Goal: Entertainment & Leisure: Browse casually

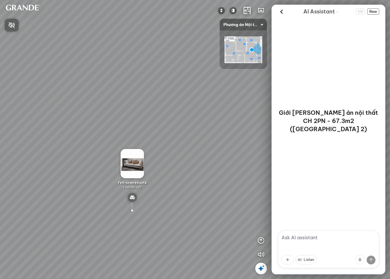
click at [130, 167] on div at bounding box center [195, 139] width 390 height 279
click at [130, 167] on img at bounding box center [131, 163] width 23 height 29
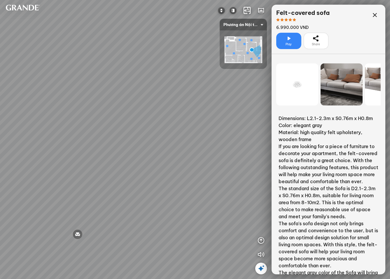
click at [318, 41] on icon at bounding box center [315, 38] width 7 height 7
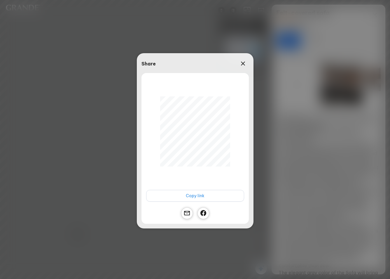
click at [197, 195] on span "Copy link" at bounding box center [195, 195] width 19 height 6
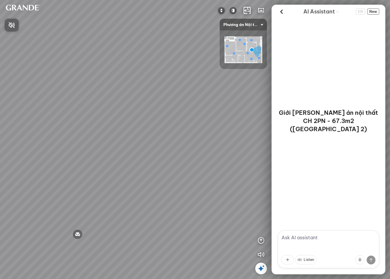
drag, startPoint x: 201, startPoint y: 194, endPoint x: 249, endPoint y: 189, distance: 48.7
click at [249, 189] on div at bounding box center [195, 139] width 390 height 279
drag, startPoint x: 223, startPoint y: 169, endPoint x: 247, endPoint y: 173, distance: 24.7
click at [247, 172] on div "Balcony Master Bedroom Small Bedroom Minimalist TV shelf 3.380.000 VND Double M…" at bounding box center [195, 139] width 390 height 279
drag, startPoint x: 183, startPoint y: 177, endPoint x: 227, endPoint y: 174, distance: 44.2
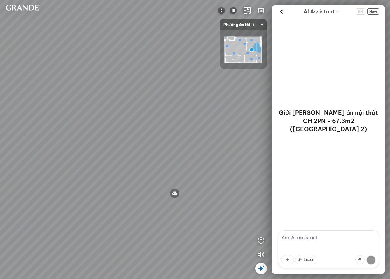
click at [227, 174] on div "Balcony Master Bedroom Small Bedroom Minimalist TV shelf 3.380.000 VND Double M…" at bounding box center [195, 139] width 390 height 279
drag, startPoint x: 183, startPoint y: 88, endPoint x: 185, endPoint y: 82, distance: 6.1
click at [185, 82] on div "Balcony Master Bedroom Small Bedroom Minimalist TV shelf 3.380.000 VND Double M…" at bounding box center [195, 139] width 390 height 279
click at [188, 122] on img at bounding box center [180, 122] width 23 height 29
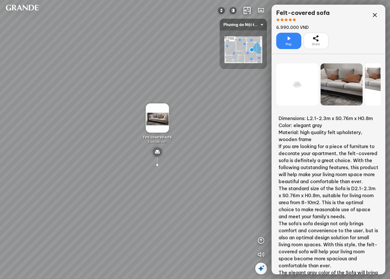
drag, startPoint x: 153, startPoint y: 90, endPoint x: 203, endPoint y: 84, distance: 50.2
click at [198, 83] on div "Balcony Master Bedroom Small Bedroom Minimalist TV shelf 3.380.000 VND Double M…" at bounding box center [195, 139] width 390 height 279
click at [300, 90] on div at bounding box center [297, 84] width 42 height 42
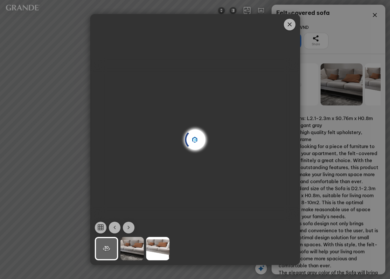
click at [292, 26] on icon "Close" at bounding box center [289, 24] width 7 height 7
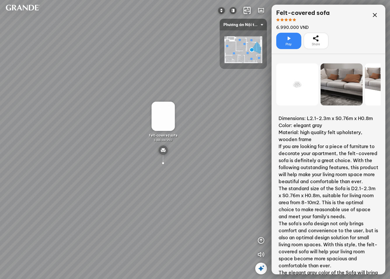
click at [342, 87] on div at bounding box center [342, 84] width 42 height 42
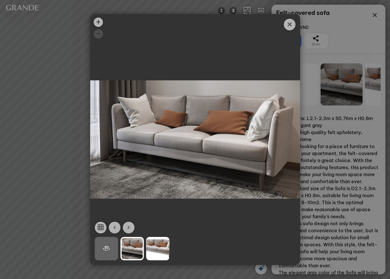
click at [162, 250] on div at bounding box center [157, 248] width 23 height 23
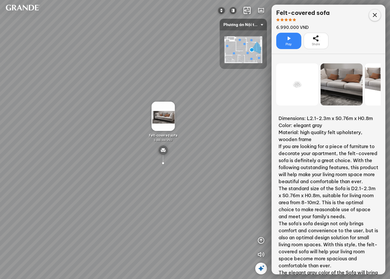
click at [374, 14] on icon at bounding box center [374, 15] width 7 height 7
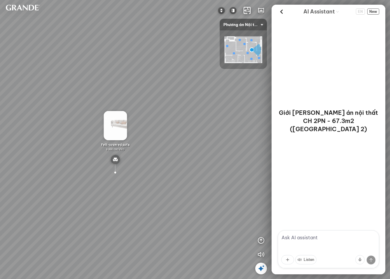
drag, startPoint x: 197, startPoint y: 114, endPoint x: 242, endPoint y: 87, distance: 52.0
click at [218, 109] on div "Balcony Master Bedroom Small Bedroom Minimalist TV shelf 3.380.000 VND Double M…" at bounding box center [195, 139] width 390 height 279
